Goal: Transaction & Acquisition: Book appointment/travel/reservation

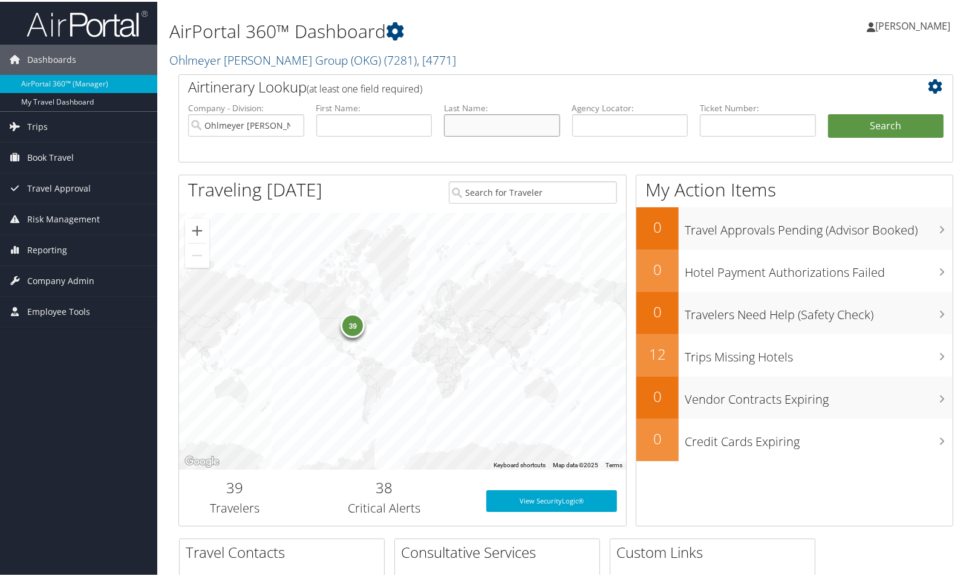
click at [471, 128] on input "text" at bounding box center [502, 123] width 116 height 22
type input "[PERSON_NAME]"
click at [828, 112] on button "Search" at bounding box center [886, 124] width 116 height 24
click at [44, 150] on span "Book Travel" at bounding box center [50, 156] width 47 height 30
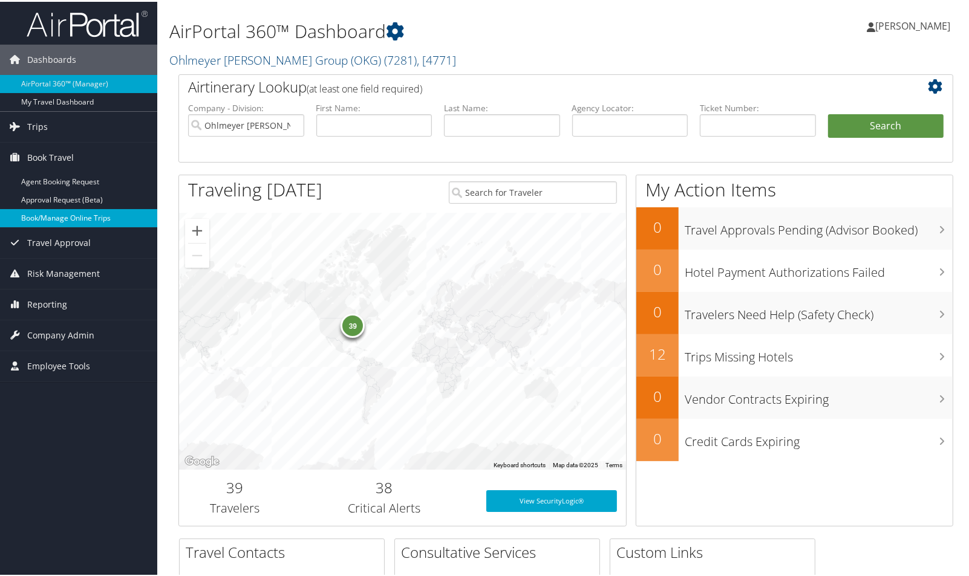
click at [45, 213] on link "Book/Manage Online Trips" at bounding box center [78, 216] width 157 height 18
